Goal: Transaction & Acquisition: Purchase product/service

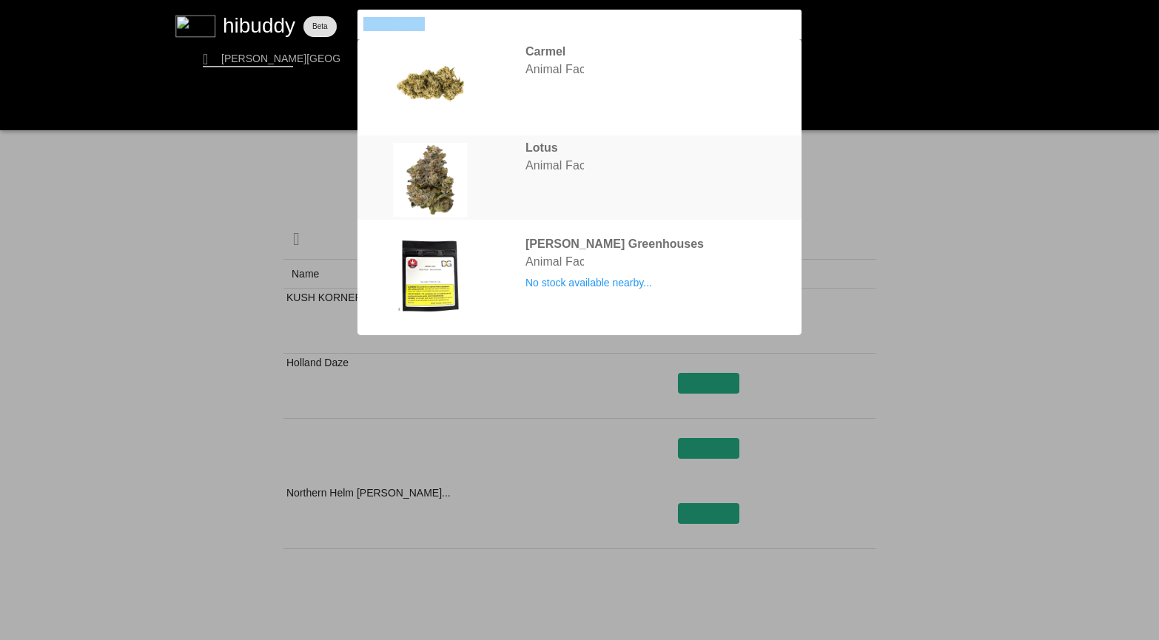
click at [771, 209] on flt-glass-pane at bounding box center [579, 320] width 1159 height 640
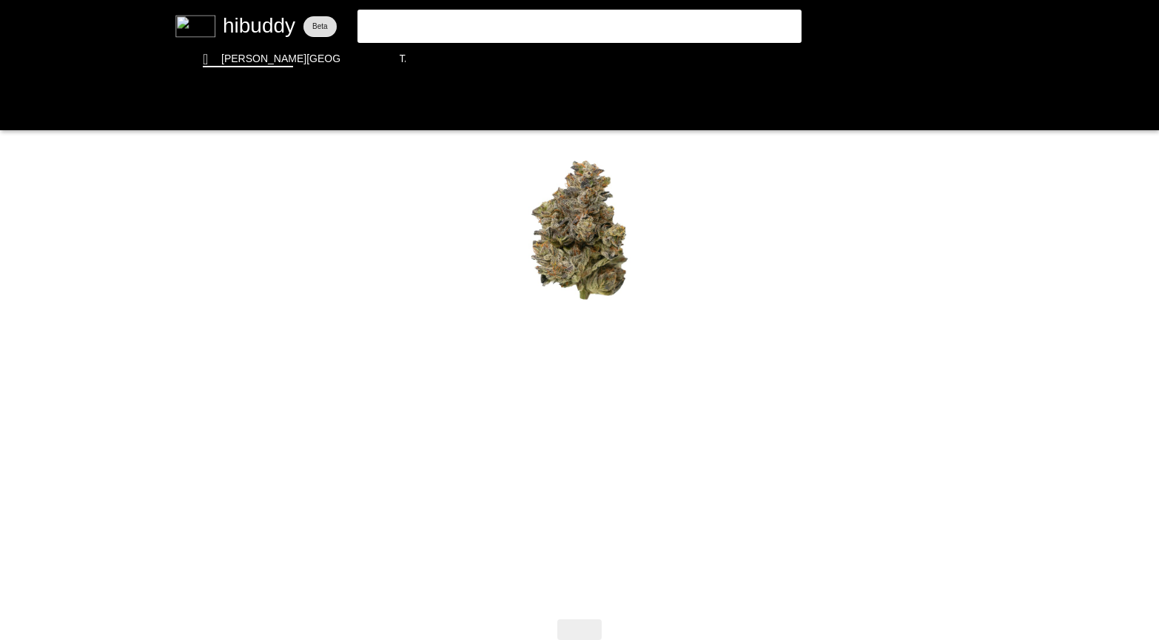
click at [460, 26] on flt-glass-pane at bounding box center [579, 320] width 1159 height 640
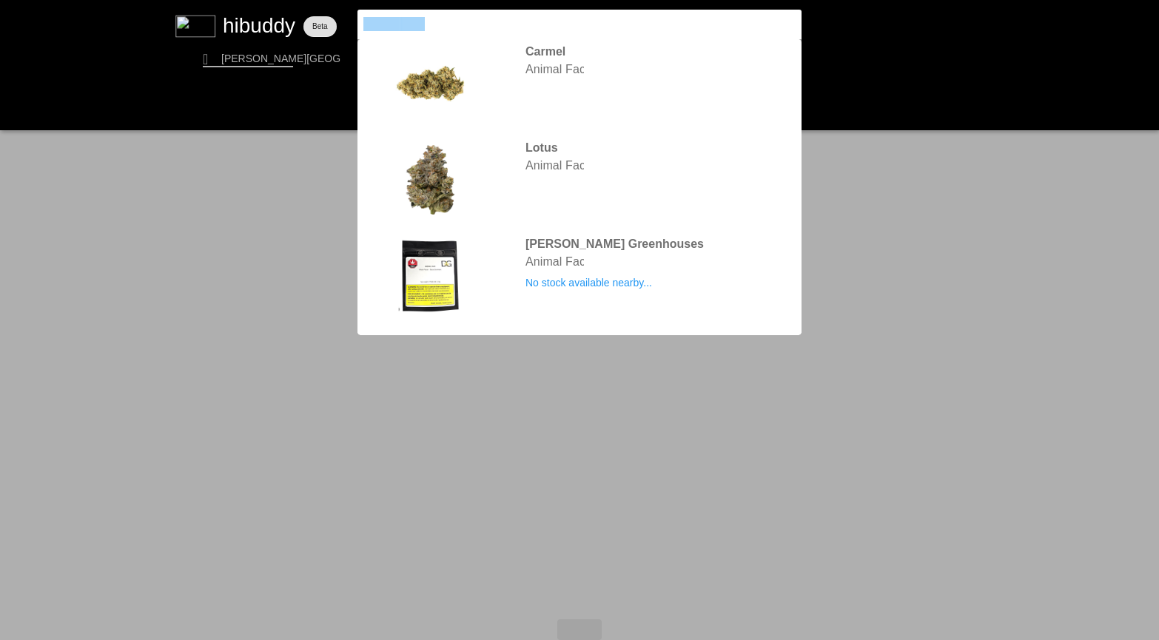
drag, startPoint x: 460, startPoint y: 26, endPoint x: 347, endPoint y: 24, distance: 112.5
click at [347, 24] on flt-glass-pane at bounding box center [579, 320] width 1159 height 640
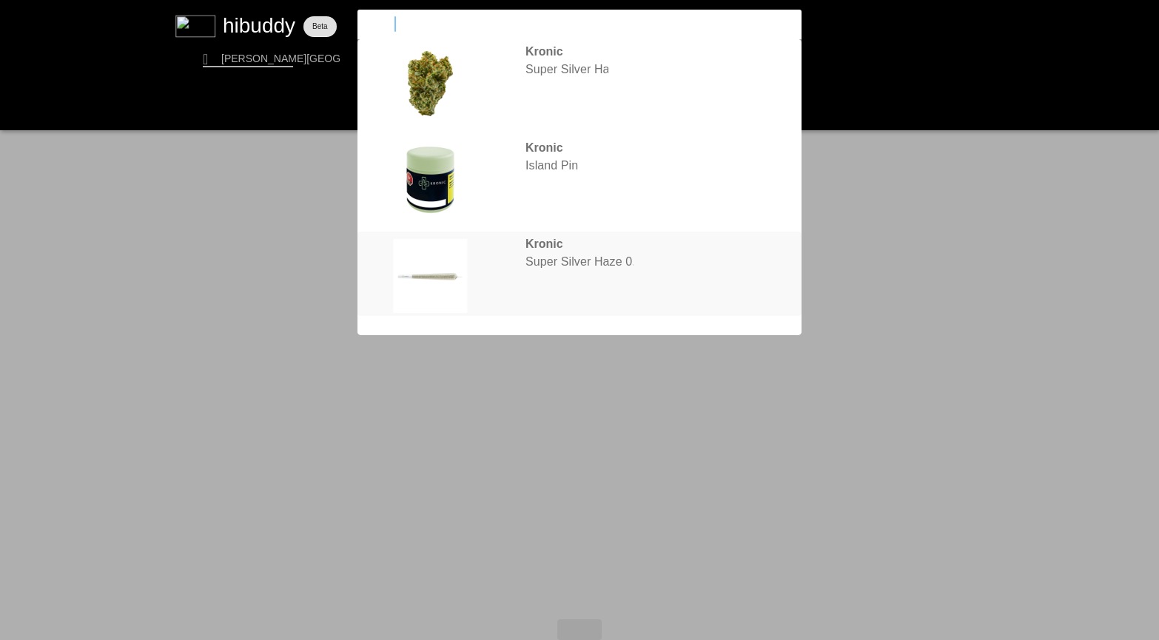
type input "kronic"
click at [545, 257] on flt-glass-pane at bounding box center [579, 320] width 1159 height 640
